Goal: Task Accomplishment & Management: Manage account settings

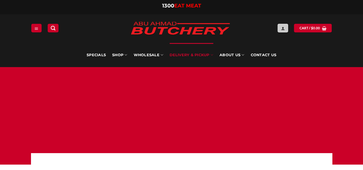
click at [282, 28] on icon "Login" at bounding box center [283, 28] width 4 height 5
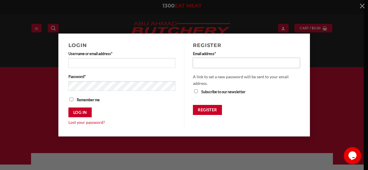
click at [216, 59] on input "Email address * Required" at bounding box center [246, 63] width 107 height 10
type input "**********"
click at [211, 116] on p "Register" at bounding box center [246, 112] width 107 height 14
click at [214, 111] on button "Register" at bounding box center [207, 110] width 29 height 10
click at [216, 111] on button "Register" at bounding box center [207, 110] width 29 height 10
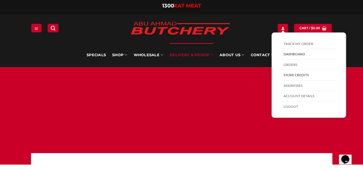
click at [296, 75] on link "Store Credits" at bounding box center [309, 75] width 56 height 11
